Goal: Information Seeking & Learning: Learn about a topic

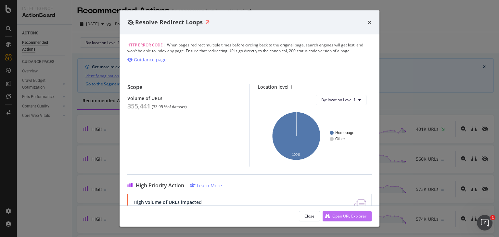
click at [349, 216] on div "Open URL Explorer" at bounding box center [349, 216] width 34 height 6
click at [369, 22] on icon "times" at bounding box center [370, 22] width 4 height 5
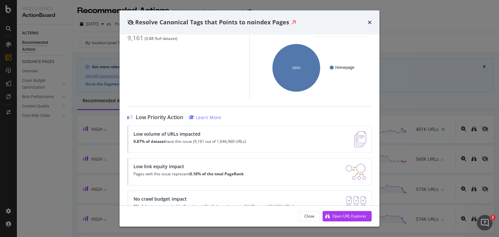
scroll to position [84, 0]
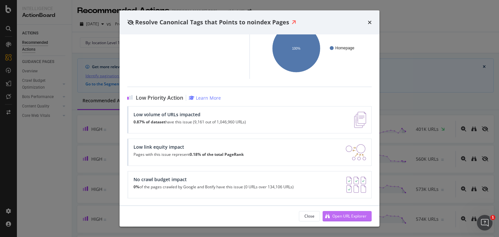
click at [344, 215] on div "Open URL Explorer" at bounding box center [349, 216] width 34 height 6
click at [369, 23] on icon "times" at bounding box center [370, 22] width 4 height 5
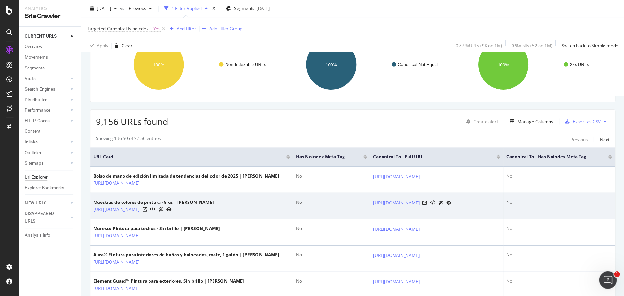
scroll to position [65, 0]
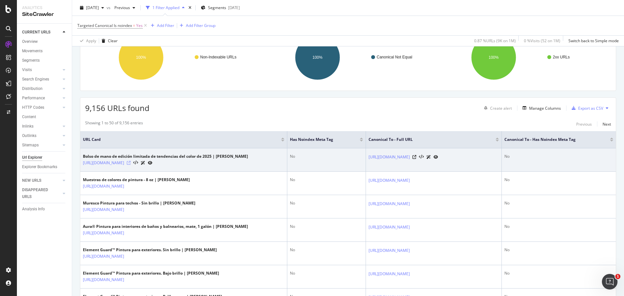
click at [131, 165] on icon at bounding box center [129, 163] width 4 height 4
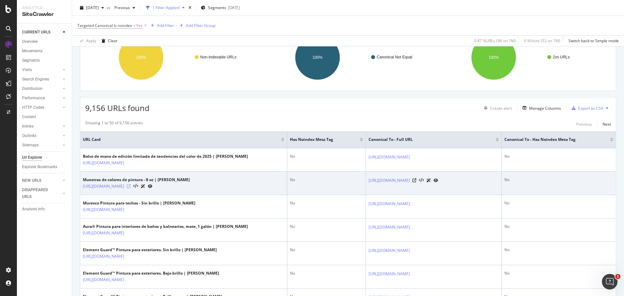
click at [131, 188] on icon at bounding box center [129, 186] width 4 height 4
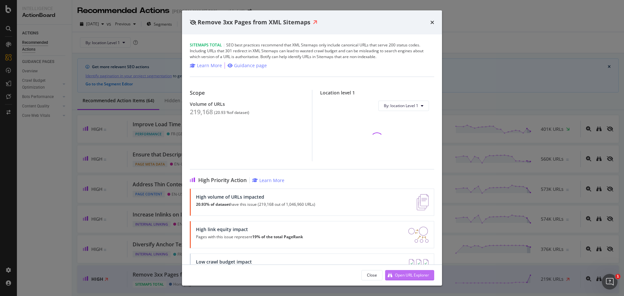
click at [412, 276] on div "Open URL Explorer" at bounding box center [412, 276] width 34 height 6
